Goal: Task Accomplishment & Management: Manage account settings

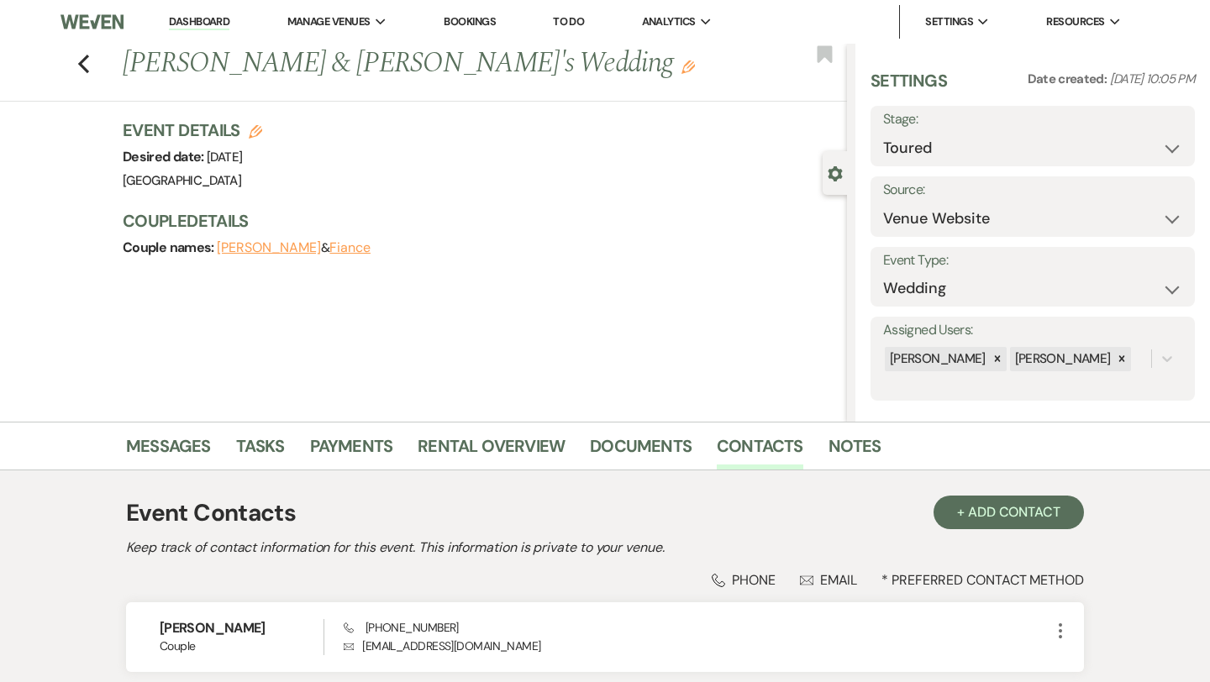
select select "5"
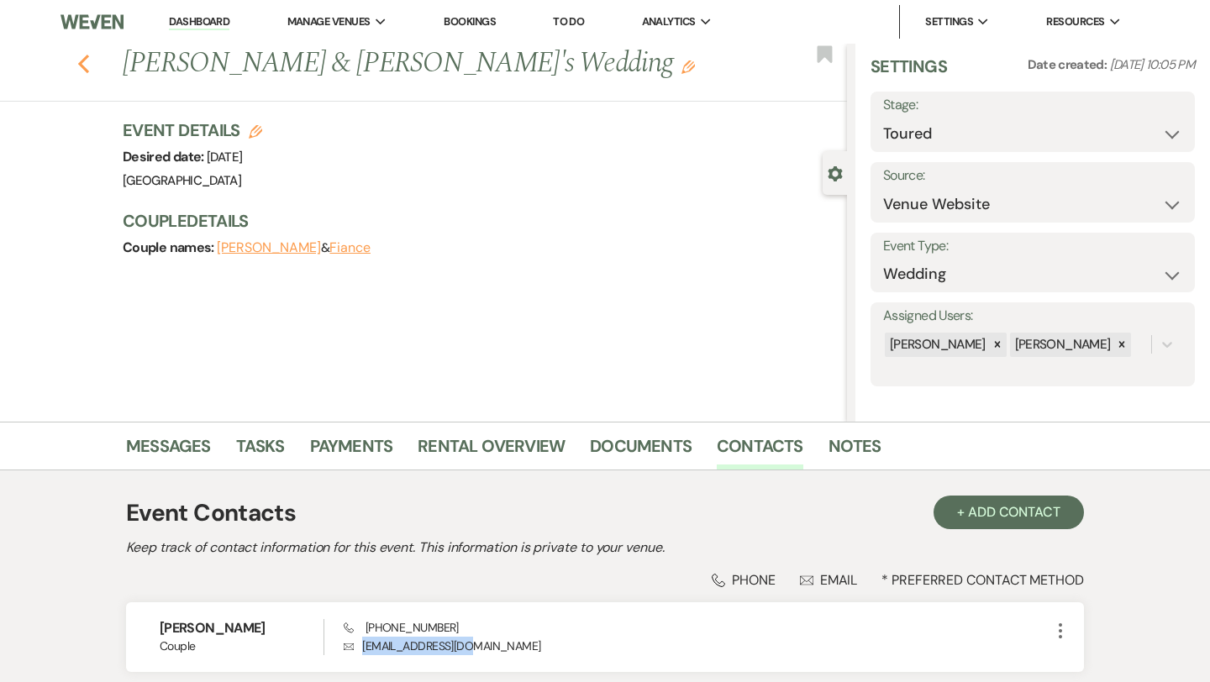
click at [85, 62] on icon "Previous" at bounding box center [83, 64] width 13 height 20
select select "5"
select select "4"
select select "5"
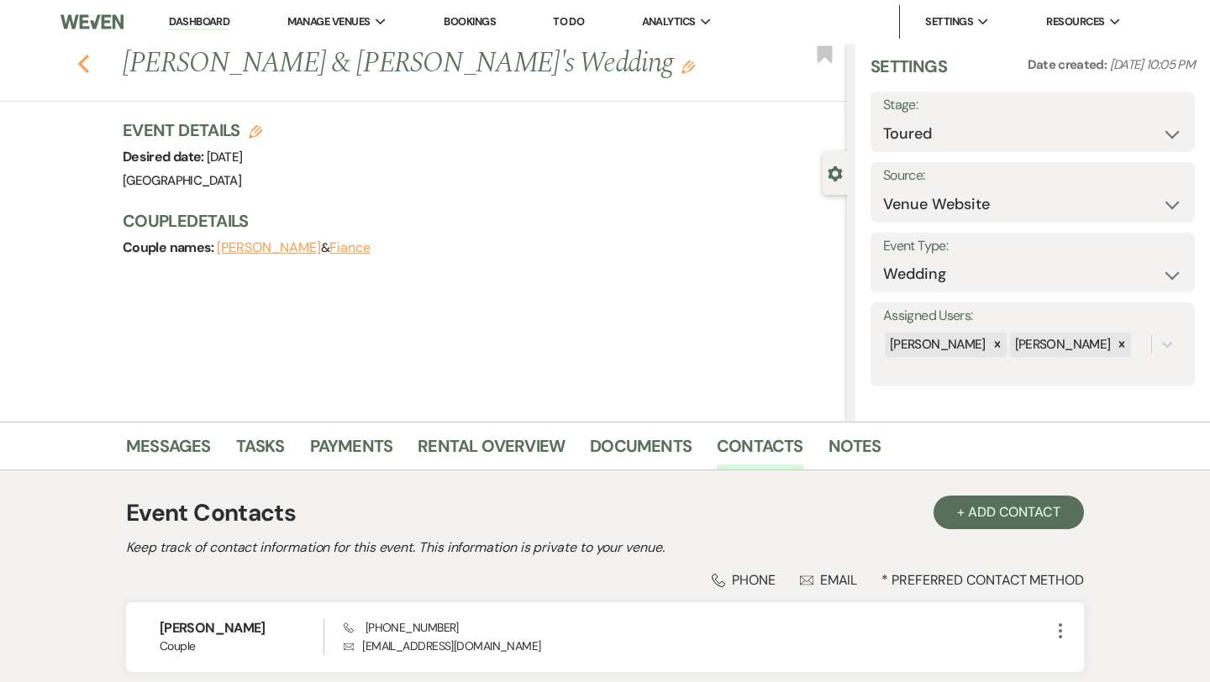
select select "2"
